Goal: Task Accomplishment & Management: Manage account settings

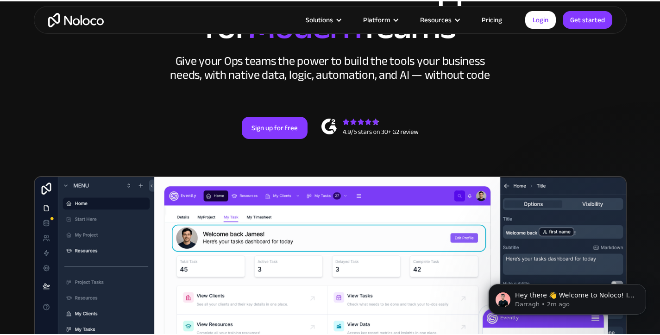
scroll to position [35, 0]
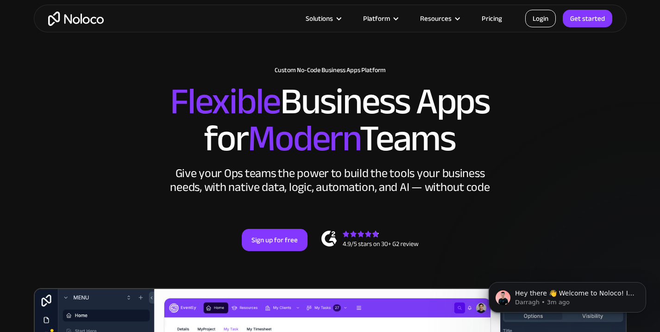
click at [543, 22] on link "Login" at bounding box center [540, 19] width 31 height 18
click at [538, 24] on link "Login" at bounding box center [540, 19] width 31 height 18
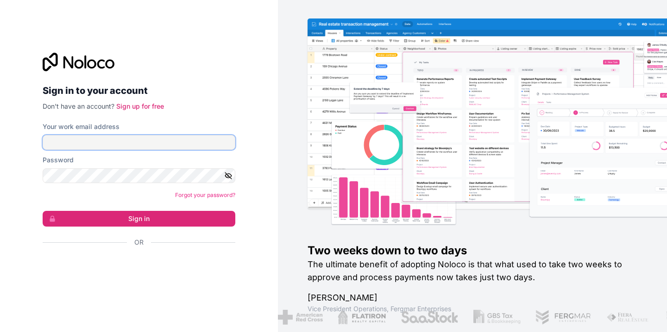
click at [111, 139] on input "Your work email address" at bounding box center [139, 142] width 193 height 15
click at [177, 144] on input "Your work email address" at bounding box center [139, 142] width 193 height 15
type input "hendrik.heliste@constructland.com"
